Goal: Task Accomplishment & Management: Use online tool/utility

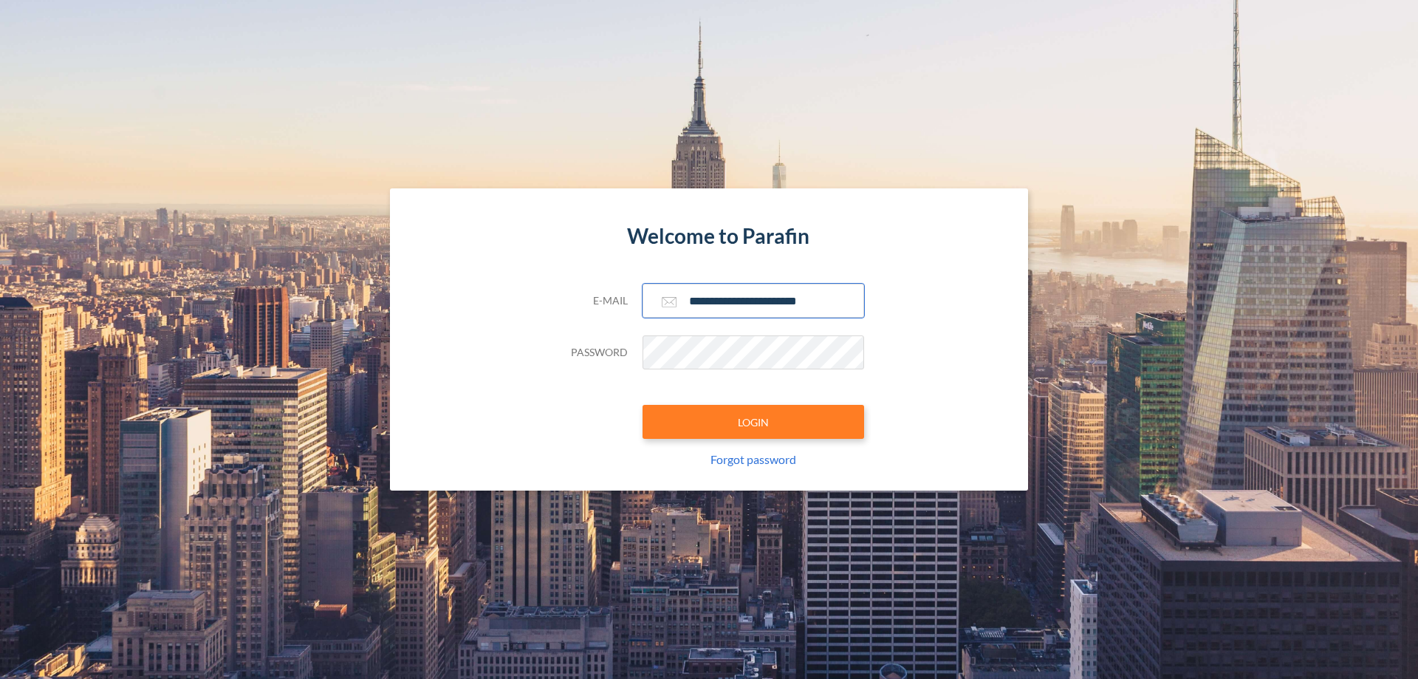
type input "**********"
click at [753, 422] on button "LOGIN" at bounding box center [754, 422] width 222 height 34
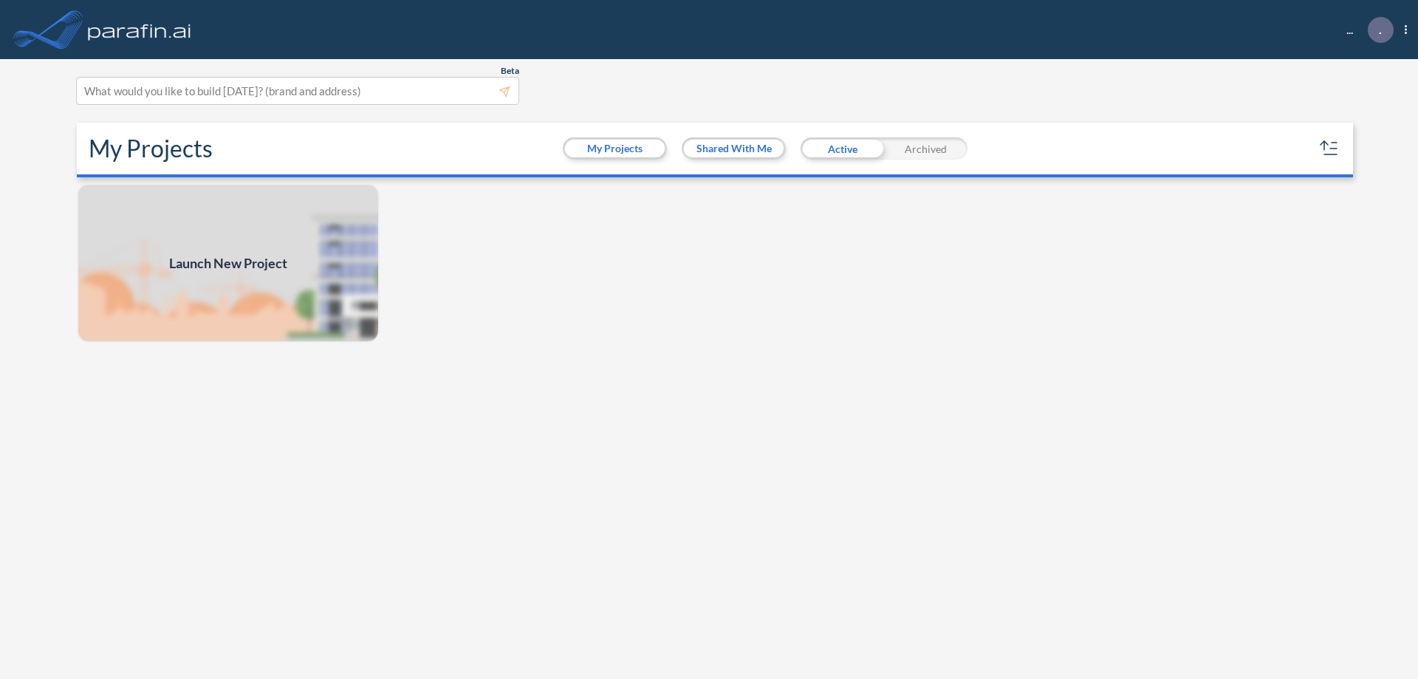
scroll to position [4, 0]
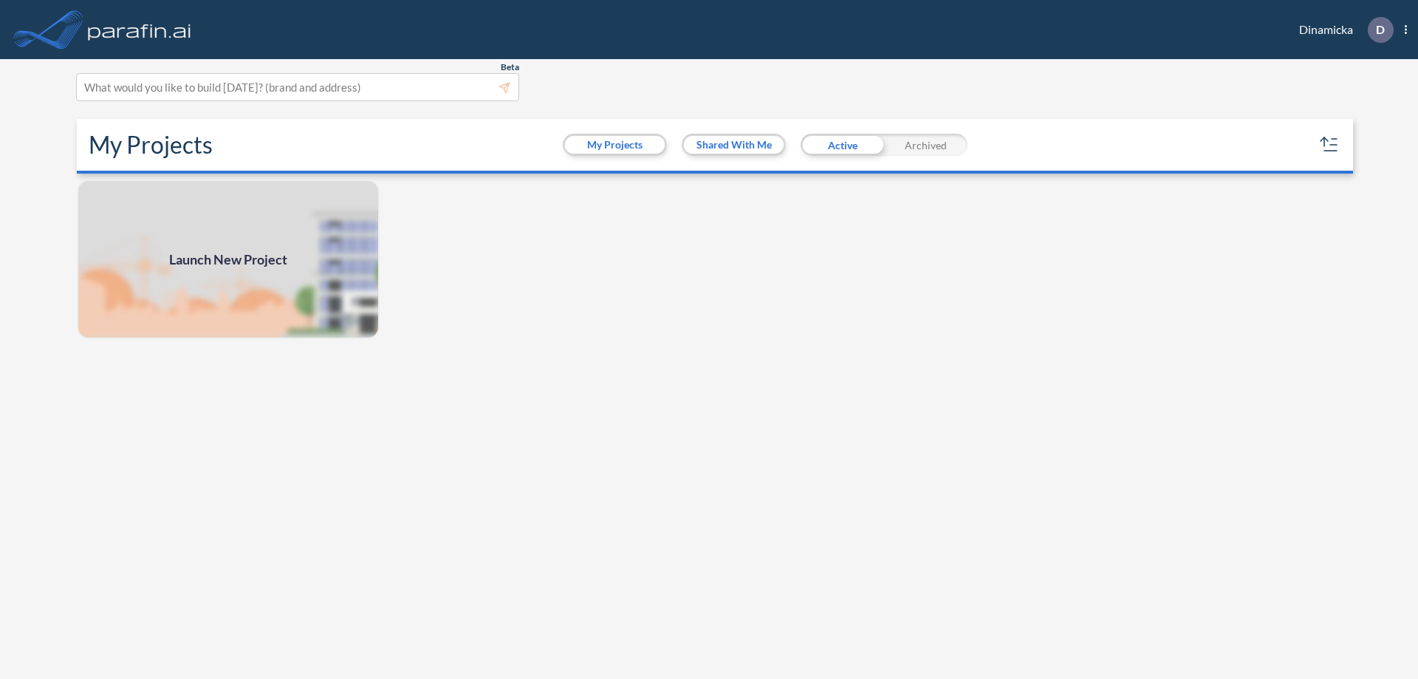
click at [228, 259] on span "Launch New Project" at bounding box center [228, 260] width 118 height 20
